Goal: Navigation & Orientation: Find specific page/section

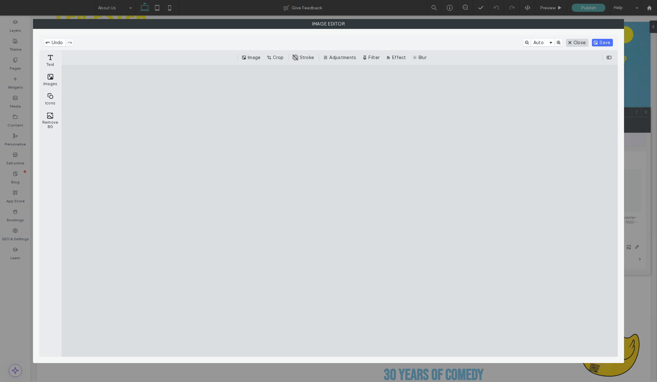
click at [576, 43] on button "Close" at bounding box center [577, 42] width 22 height 7
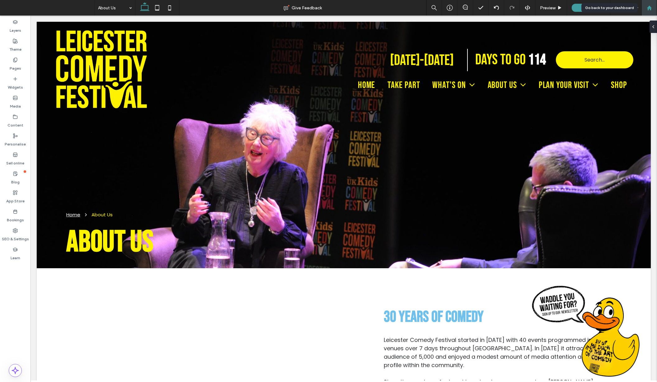
click at [653, 9] on div at bounding box center [648, 7] width 15 height 5
